Goal: Task Accomplishment & Management: Manage account settings

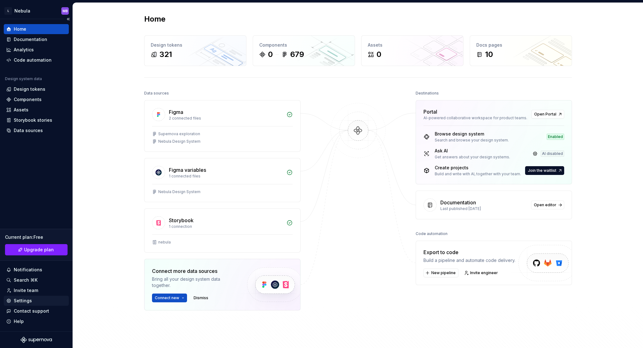
click at [32, 298] on div "Settings" at bounding box center [36, 300] width 60 height 6
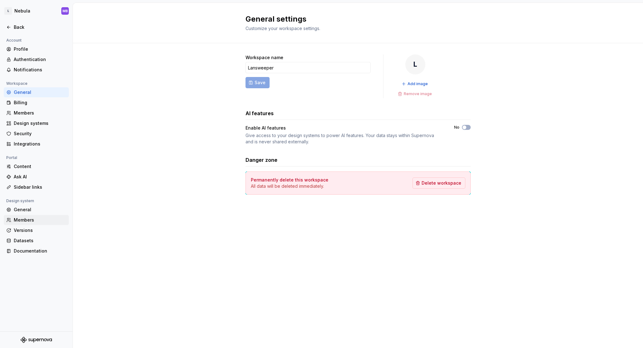
click at [32, 220] on div "Members" at bounding box center [40, 220] width 53 height 6
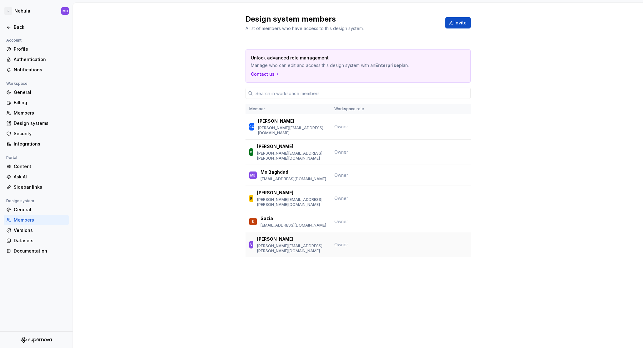
click at [318, 236] on div "V Vicente [EMAIL_ADDRESS][PERSON_NAME][DOMAIN_NAME]" at bounding box center [288, 245] width 78 height 18
click at [38, 211] on div "General" at bounding box center [40, 209] width 53 height 6
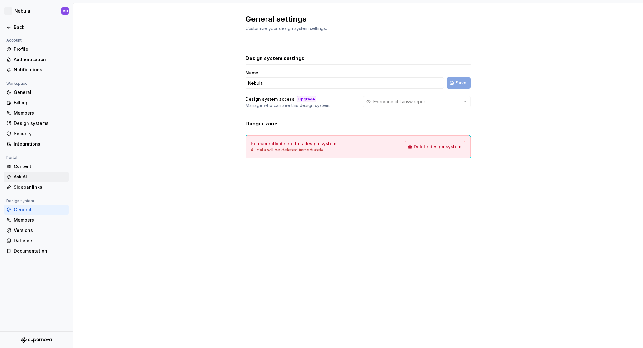
click at [38, 177] on div "Ask AI" at bounding box center [40, 176] width 53 height 6
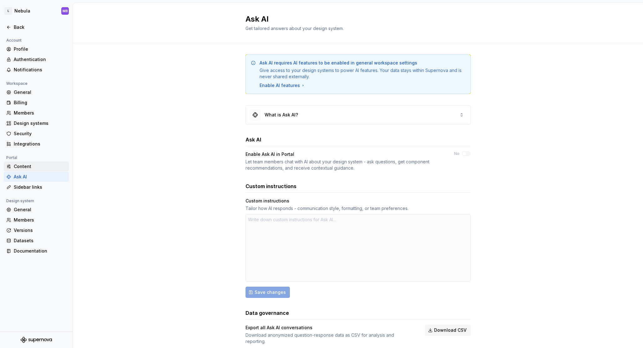
click at [21, 167] on div "Content" at bounding box center [40, 166] width 53 height 6
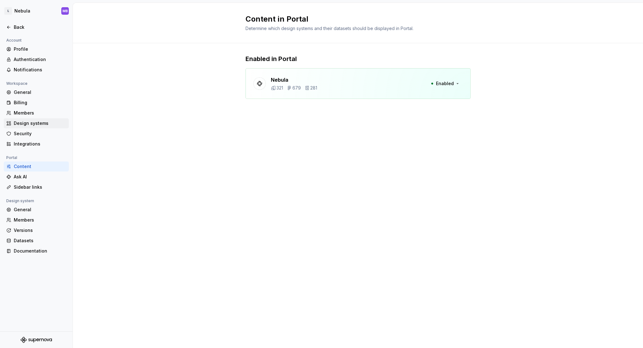
click at [33, 120] on div "Design systems" at bounding box center [40, 123] width 53 height 6
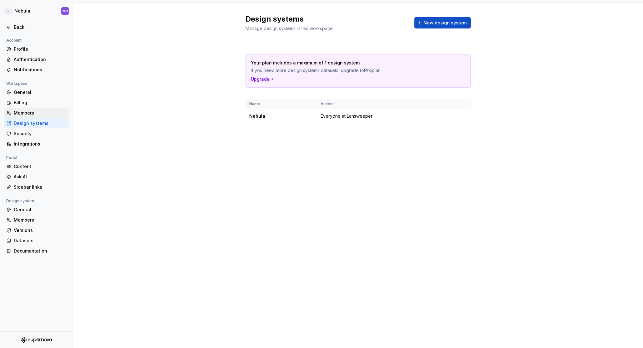
click at [25, 108] on div "Members" at bounding box center [36, 113] width 65 height 10
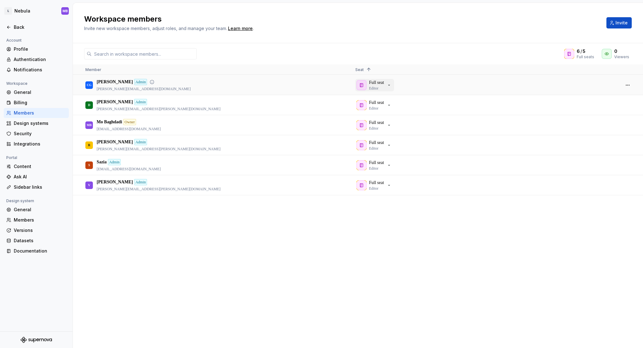
click at [391, 86] on icon "button" at bounding box center [388, 85] width 5 height 5
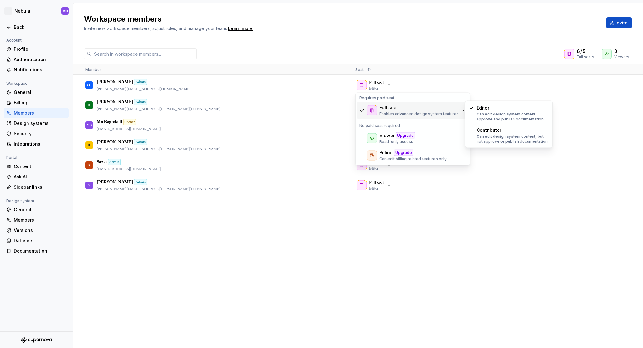
click at [462, 112] on icon at bounding box center [463, 110] width 5 height 5
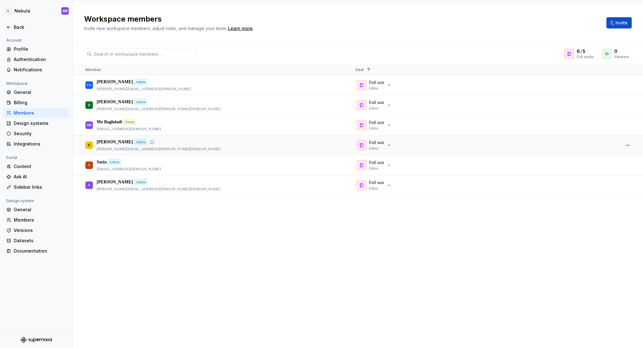
click at [263, 137] on div "R [PERSON_NAME] [PERSON_NAME][EMAIL_ADDRESS][PERSON_NAME][DOMAIN_NAME]" at bounding box center [215, 144] width 260 height 19
click at [138, 81] on div "Admin" at bounding box center [140, 82] width 13 height 6
click at [379, 91] on div "Full seat Editor" at bounding box center [484, 84] width 259 height 19
click at [362, 86] on icon "button" at bounding box center [361, 85] width 5 height 5
click at [628, 86] on button "button" at bounding box center [627, 85] width 9 height 9
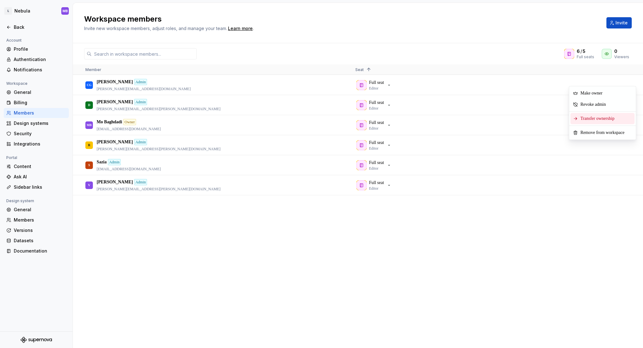
click at [599, 117] on span "Transfer ownership" at bounding box center [599, 118] width 42 height 11
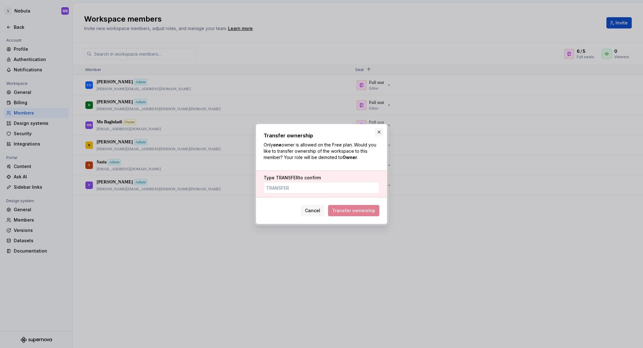
click at [377, 133] on button "button" at bounding box center [378, 132] width 9 height 9
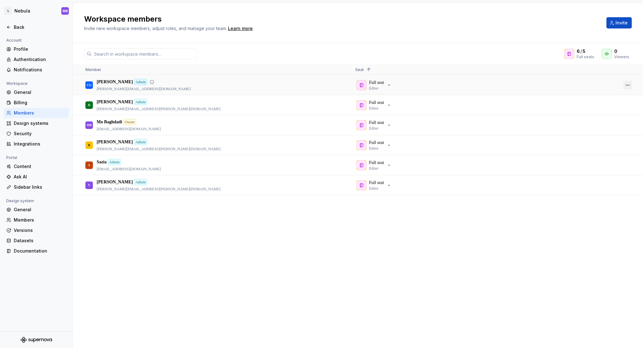
click at [625, 85] on button "button" at bounding box center [627, 85] width 9 height 9
click at [598, 94] on span "Make owner" at bounding box center [592, 92] width 29 height 11
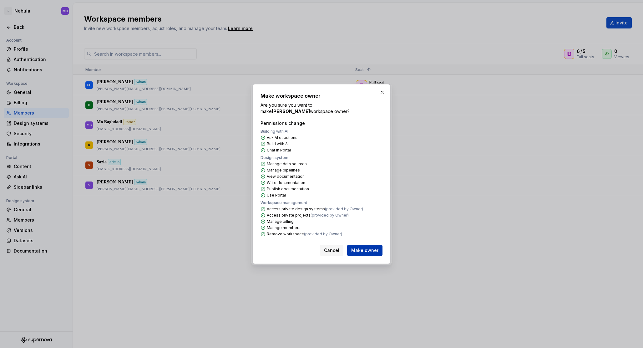
click at [374, 248] on span "Make owner" at bounding box center [364, 250] width 27 height 6
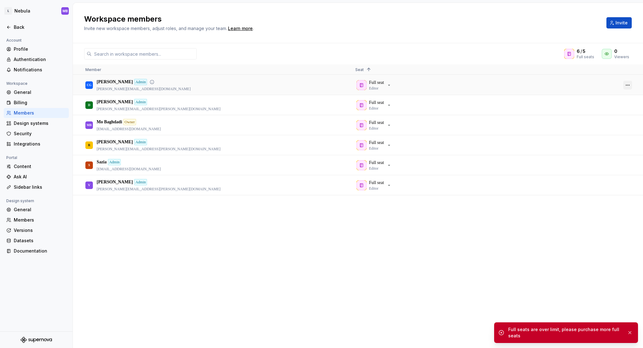
click at [628, 82] on button "button" at bounding box center [627, 85] width 9 height 9
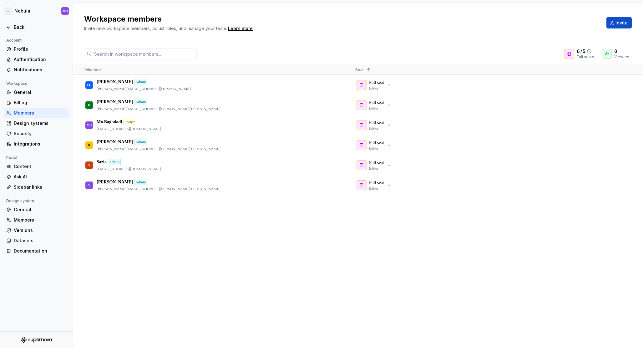
click at [590, 51] on icon at bounding box center [589, 51] width 4 height 4
click at [628, 83] on button "button" at bounding box center [627, 85] width 9 height 9
click at [611, 116] on span "Transfer ownership" at bounding box center [599, 115] width 42 height 11
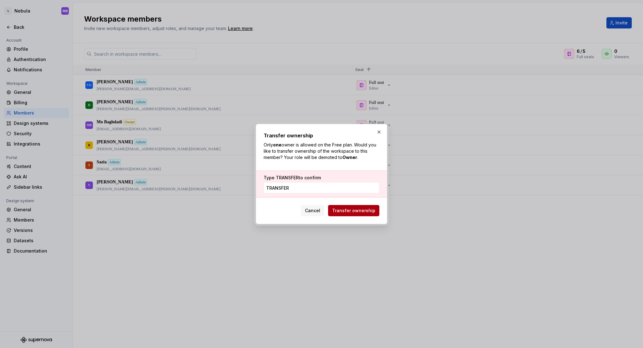
type input "TRANSFER"
click at [356, 212] on span "Transfer ownership" at bounding box center [353, 210] width 43 height 6
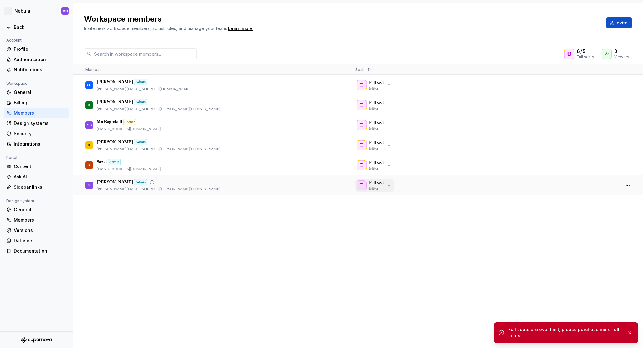
click at [393, 183] on button "Full seat Editor" at bounding box center [374, 185] width 39 height 13
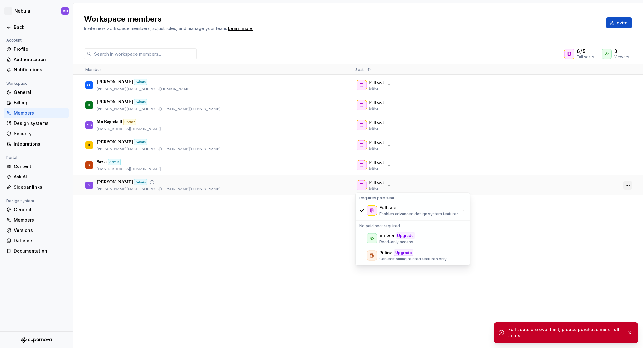
click at [627, 184] on button "button" at bounding box center [627, 185] width 9 height 9
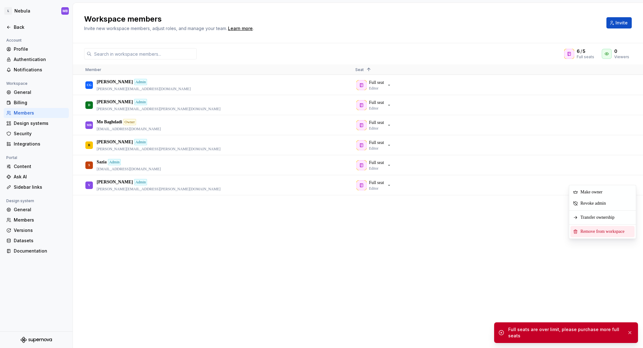
click at [603, 230] on span "Remove from workspace" at bounding box center [604, 231] width 52 height 11
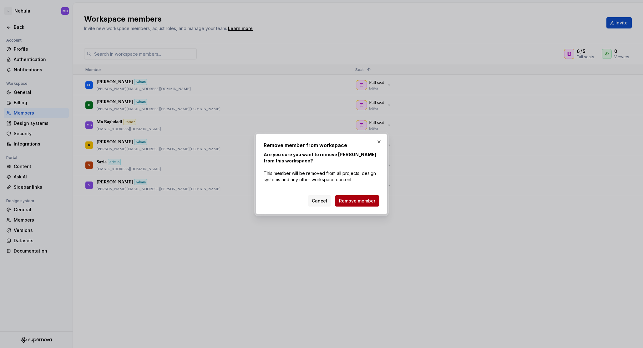
click at [355, 204] on button "Remove member" at bounding box center [357, 200] width 44 height 11
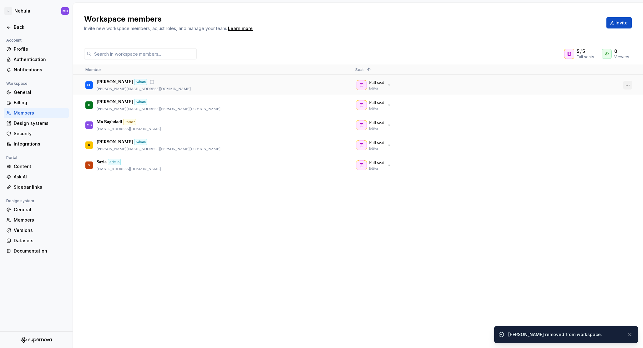
click at [629, 83] on button "button" at bounding box center [627, 85] width 9 height 9
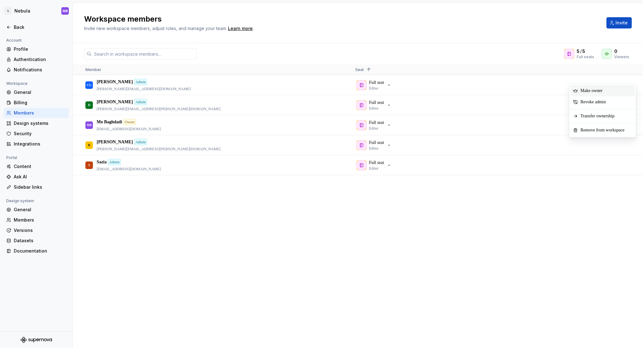
click at [612, 90] on span "Context Menu" at bounding box center [610, 90] width 3 height 11
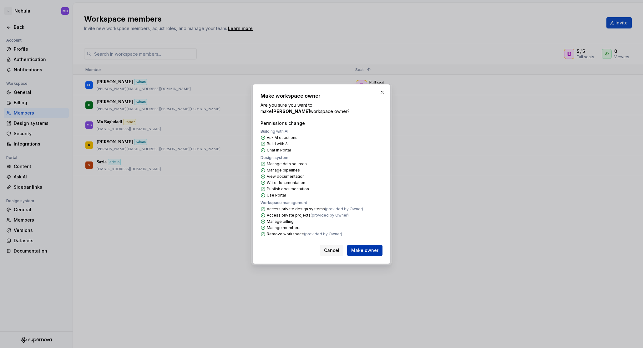
click at [368, 251] on span "Make owner" at bounding box center [364, 250] width 27 height 6
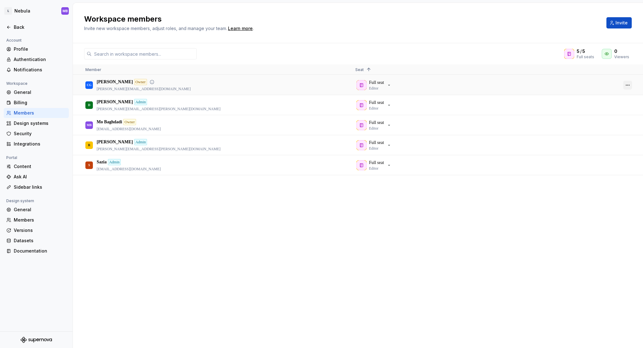
click at [629, 84] on button "button" at bounding box center [627, 85] width 9 height 9
click at [601, 109] on span "Transfer ownership" at bounding box center [599, 105] width 42 height 11
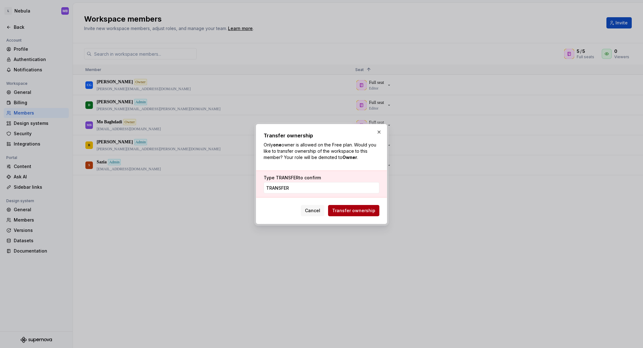
type input "TRANSFER"
click at [368, 213] on span "Transfer ownership" at bounding box center [353, 210] width 43 height 6
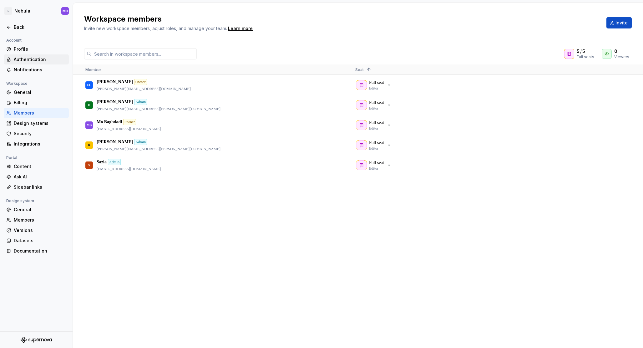
click at [33, 60] on div "Authentication" at bounding box center [40, 59] width 53 height 6
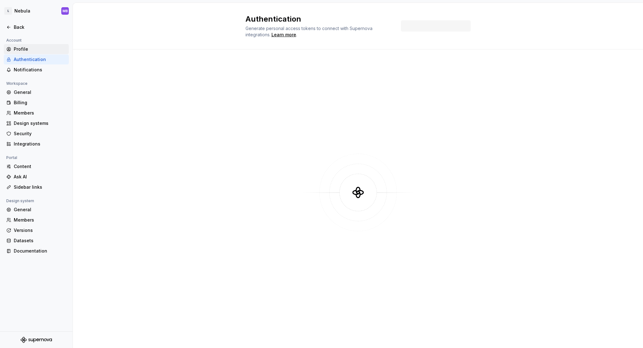
click at [29, 49] on div "Profile" at bounding box center [40, 49] width 53 height 6
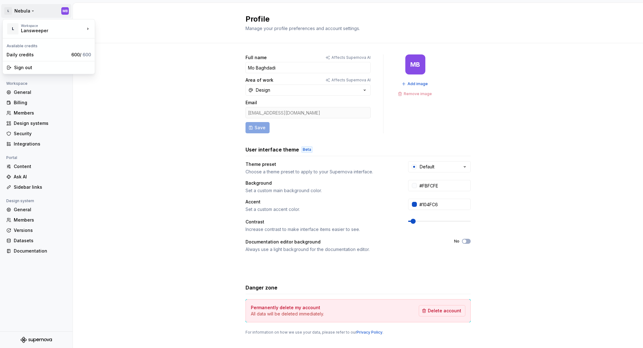
click at [13, 10] on html "L Nebula MB Back Account Profile Authentication Notifications Workspace General…" at bounding box center [321, 174] width 643 height 348
click at [40, 50] on div "Daily credits 600 / 600" at bounding box center [48, 55] width 89 height 10
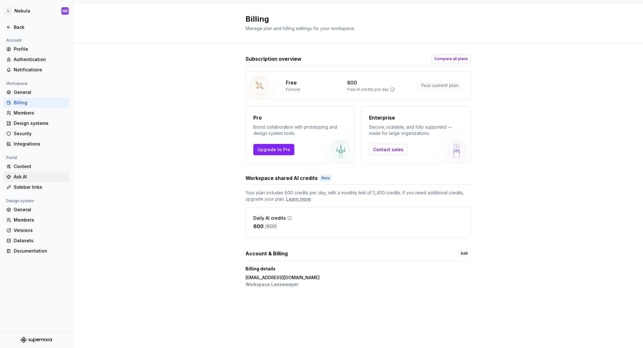
click at [33, 173] on div "Ask AI" at bounding box center [36, 177] width 65 height 10
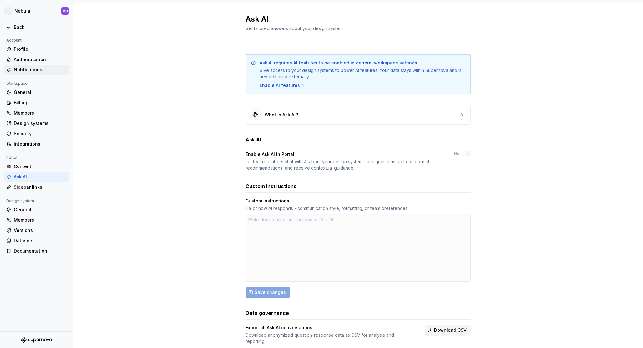
click at [37, 66] on div "Notifications" at bounding box center [36, 70] width 65 height 10
click at [37, 59] on div "Authentication" at bounding box center [40, 59] width 53 height 6
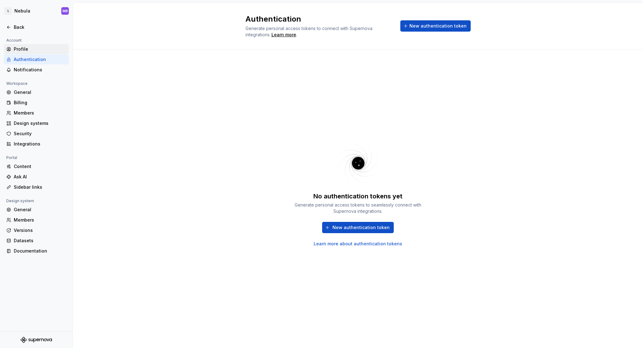
click at [32, 48] on div "Profile" at bounding box center [40, 49] width 53 height 6
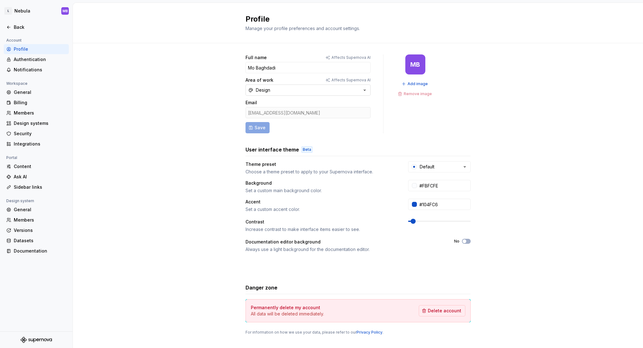
click at [336, 86] on button "Design" at bounding box center [307, 89] width 125 height 11
click at [338, 80] on p "Affects Supernova AI" at bounding box center [350, 80] width 39 height 5
click at [333, 88] on button "Design" at bounding box center [307, 89] width 125 height 11
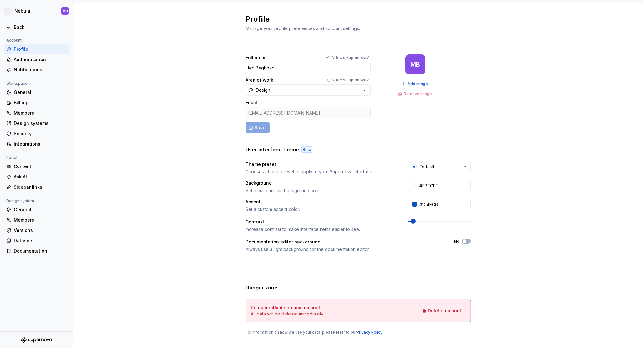
click at [426, 121] on div "MB Add image Remove image" at bounding box center [415, 93] width 39 height 79
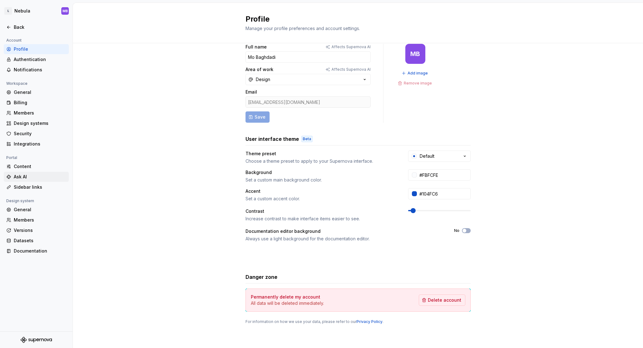
click at [37, 175] on div "Ask AI" at bounding box center [40, 176] width 53 height 6
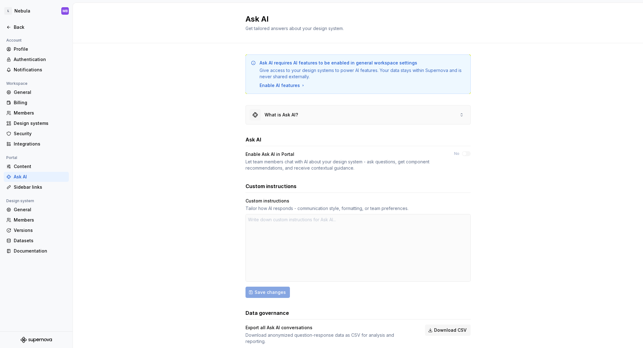
click at [303, 116] on div "What is Ask AI?" at bounding box center [358, 114] width 224 height 19
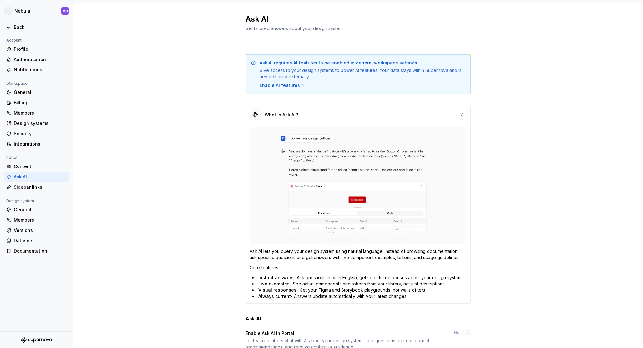
click at [33, 337] on icon "Supernova Logo" at bounding box center [36, 339] width 31 height 6
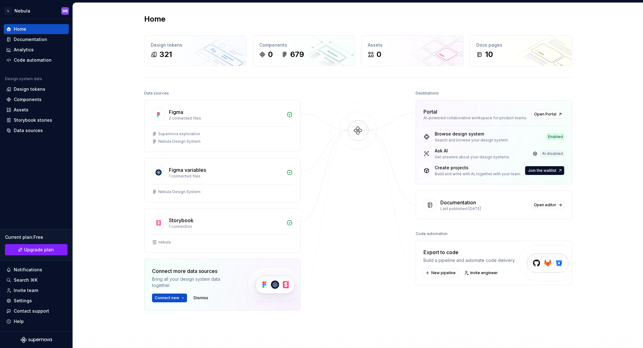
click at [548, 154] on div "AI disabled" at bounding box center [551, 153] width 23 height 6
click at [534, 153] on link at bounding box center [534, 153] width 9 height 9
type textarea "*"
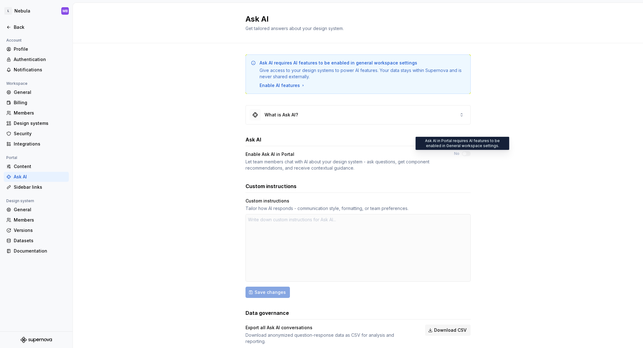
click at [461, 152] on div "No" at bounding box center [462, 153] width 17 height 5
click at [379, 158] on div "Enable Ask AI in Portal Let team members chat with AI about your design system …" at bounding box center [343, 161] width 197 height 20
click at [453, 118] on div "What is Ask AI?" at bounding box center [358, 114] width 224 height 19
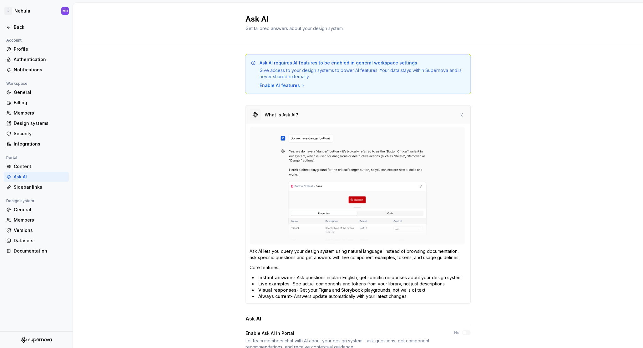
click at [453, 118] on div "What is Ask AI?" at bounding box center [358, 114] width 224 height 19
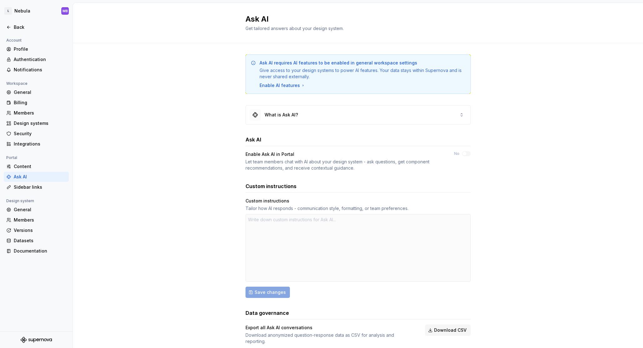
scroll to position [14, 0]
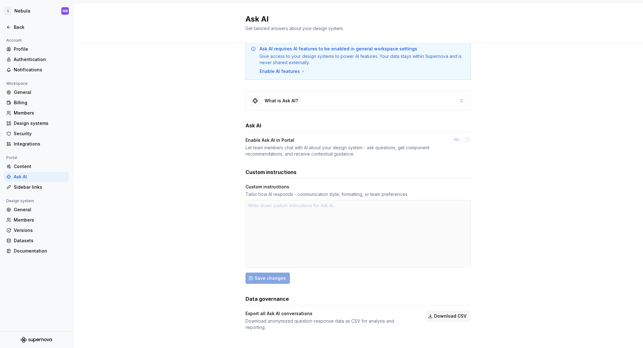
click at [298, 233] on div at bounding box center [357, 234] width 225 height 68
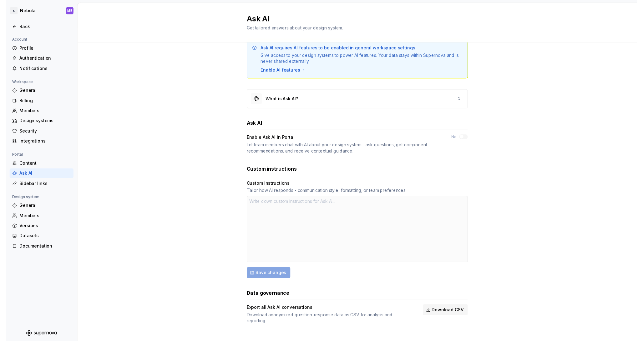
scroll to position [0, 0]
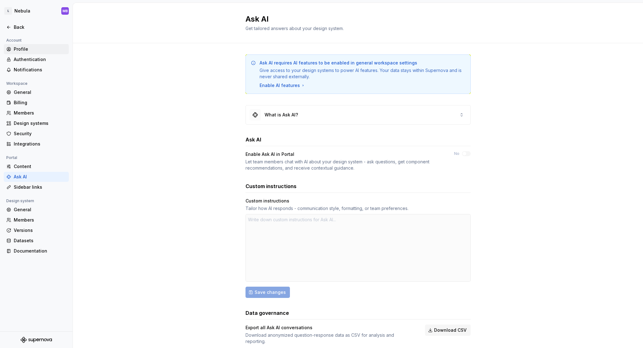
click at [20, 48] on div "Profile" at bounding box center [40, 49] width 53 height 6
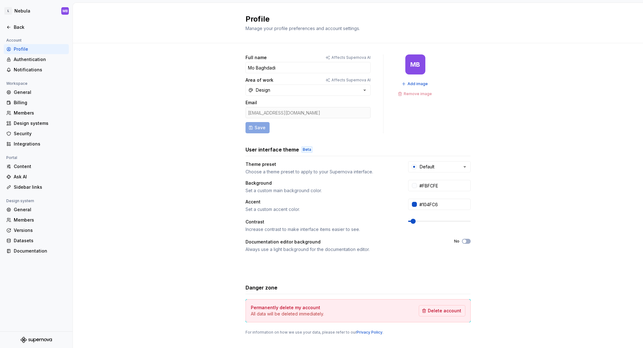
click at [21, 53] on div "Profile" at bounding box center [36, 49] width 65 height 10
click at [21, 56] on div "Authentication" at bounding box center [40, 59] width 53 height 6
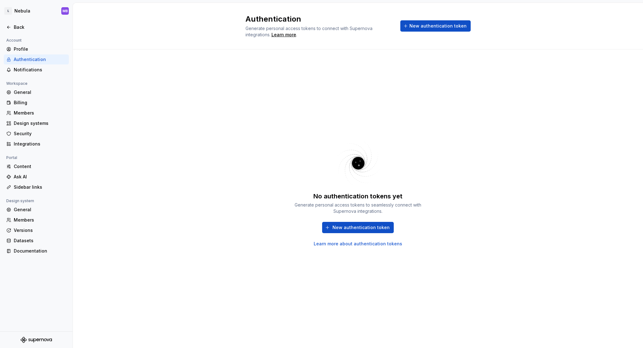
click at [22, 64] on div "Profile Authentication Notifications" at bounding box center [36, 59] width 65 height 31
click at [22, 69] on div "Notifications" at bounding box center [40, 70] width 53 height 6
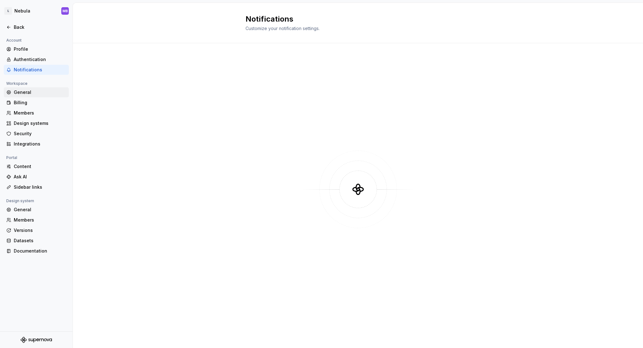
click at [23, 88] on div "General" at bounding box center [36, 92] width 65 height 10
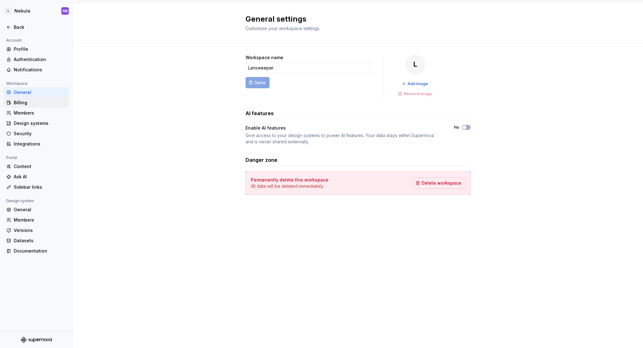
click at [19, 100] on div "Billing" at bounding box center [40, 102] width 53 height 6
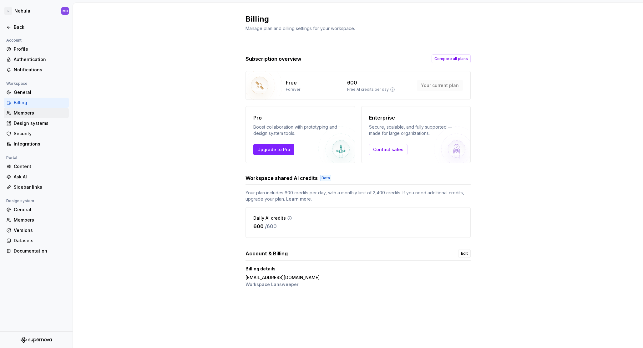
click at [20, 109] on div "Members" at bounding box center [36, 113] width 65 height 10
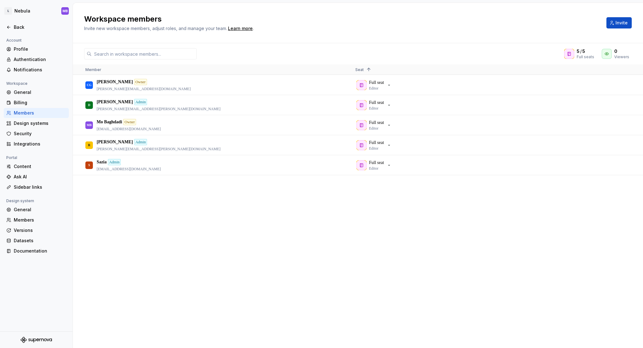
click at [19, 117] on div "Members" at bounding box center [36, 113] width 65 height 10
click at [20, 119] on div "Design systems" at bounding box center [36, 123] width 65 height 10
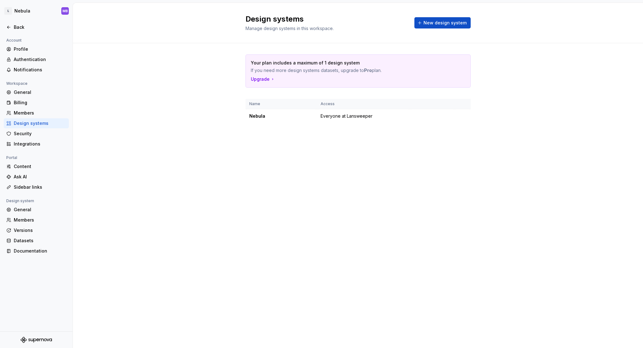
click at [20, 128] on div "Design systems" at bounding box center [36, 123] width 65 height 10
click at [20, 132] on div "Security" at bounding box center [40, 133] width 53 height 6
